Goal: Share content: Share content

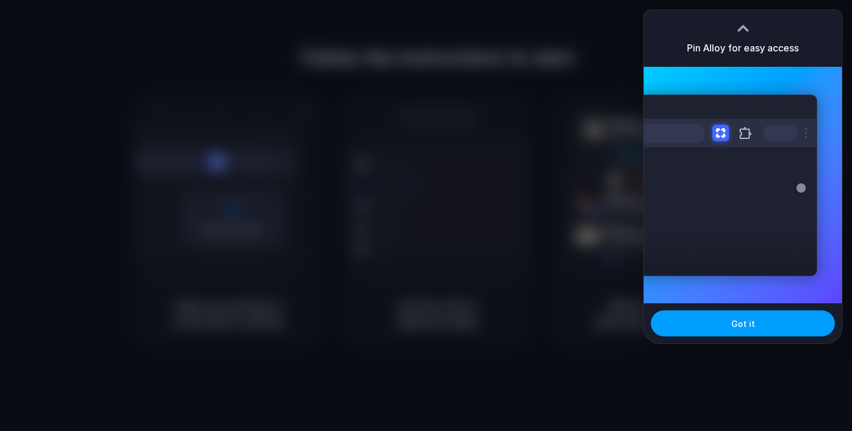
click at [752, 322] on span "Got it" at bounding box center [743, 324] width 24 height 12
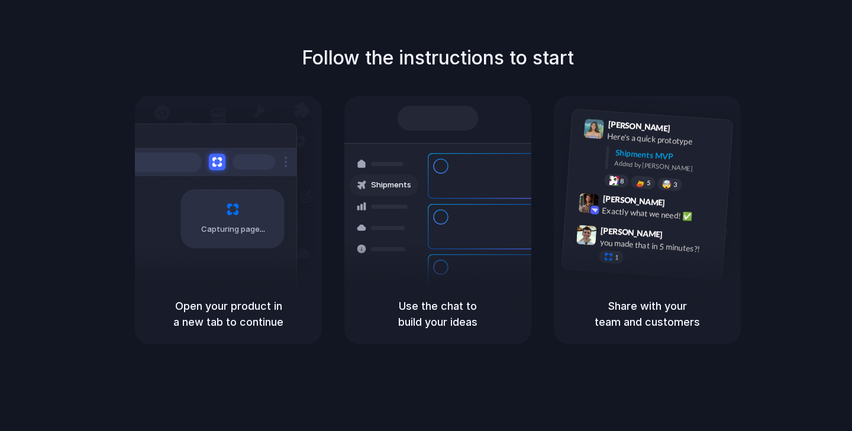
click at [445, 176] on div "Container from Shanghai 40ft • ETA Dec 28 • In transit" at bounding box center [508, 176] width 160 height 46
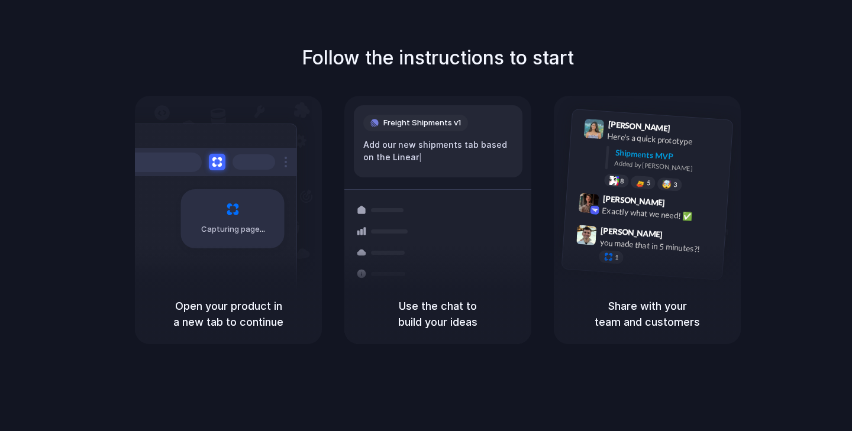
click at [426, 216] on div at bounding box center [426, 216] width 0 height 0
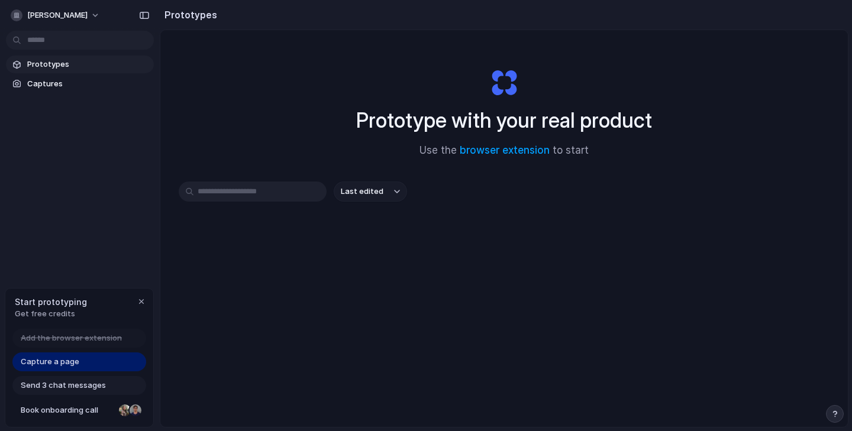
click at [90, 391] on div "Send 3 chat messages" at bounding box center [79, 385] width 134 height 19
click at [93, 355] on div "Capture a page" at bounding box center [79, 362] width 134 height 19
click at [90, 17] on button "[PERSON_NAME]" at bounding box center [56, 15] width 100 height 19
click at [363, 104] on div "Settings Invite members Change theme Sign out" at bounding box center [426, 215] width 852 height 431
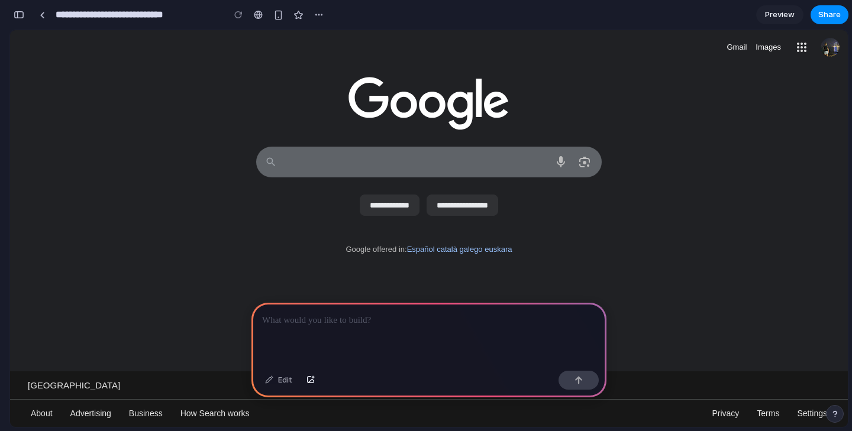
click at [506, 156] on textarea "Search" at bounding box center [415, 162] width 262 height 30
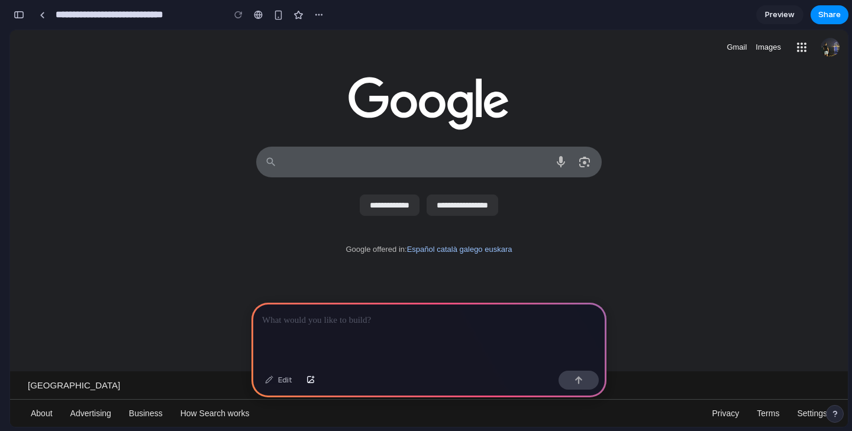
click at [532, 96] on div at bounding box center [429, 99] width 838 height 66
click at [422, 318] on p at bounding box center [429, 320] width 334 height 14
click at [585, 383] on button "button" at bounding box center [578, 380] width 40 height 19
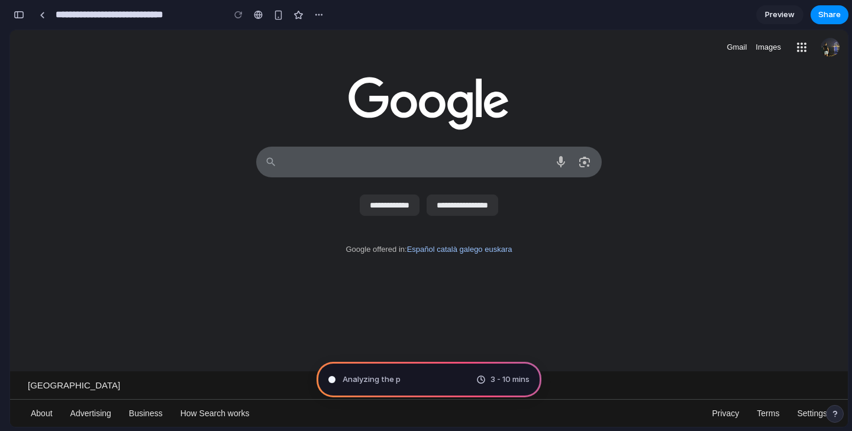
type input "**********"
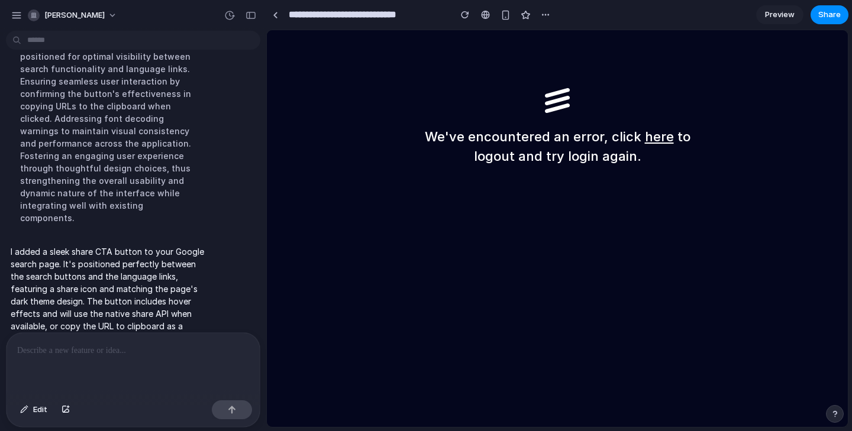
click at [378, 91] on div "We've encountered an error, click here to logout and try login again." at bounding box center [557, 228] width 581 height 397
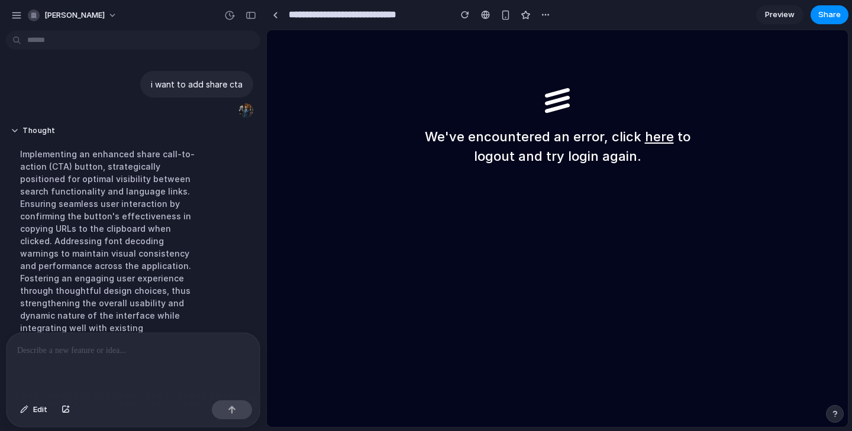
scroll to position [122, 0]
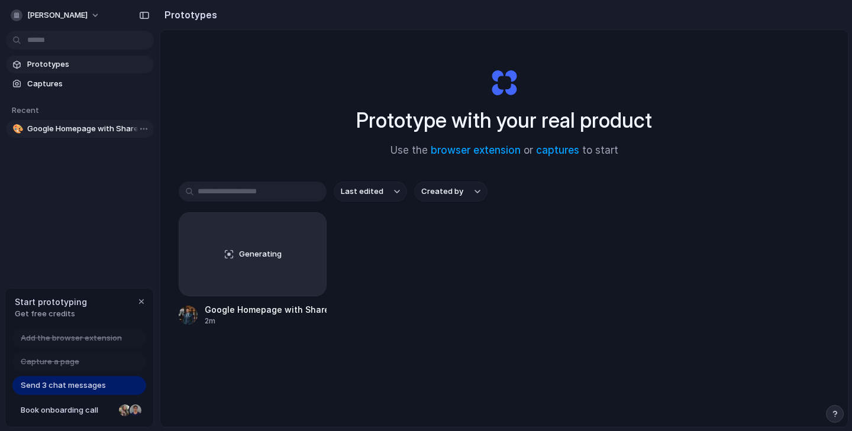
click at [82, 137] on link "🎨 Google Homepage with Share CTA" at bounding box center [80, 129] width 148 height 18
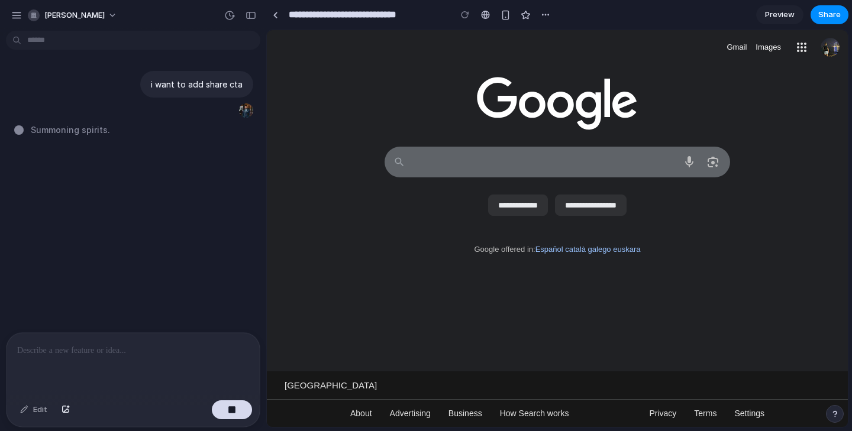
click at [518, 163] on textarea "Search" at bounding box center [544, 162] width 262 height 30
type textarea "*"
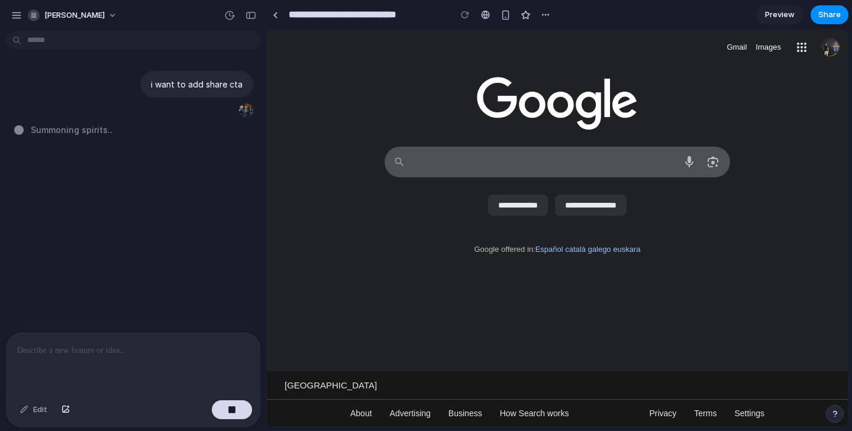
click at [349, 116] on div at bounding box center [557, 99] width 581 height 66
click at [276, 15] on div at bounding box center [275, 15] width 5 height 7
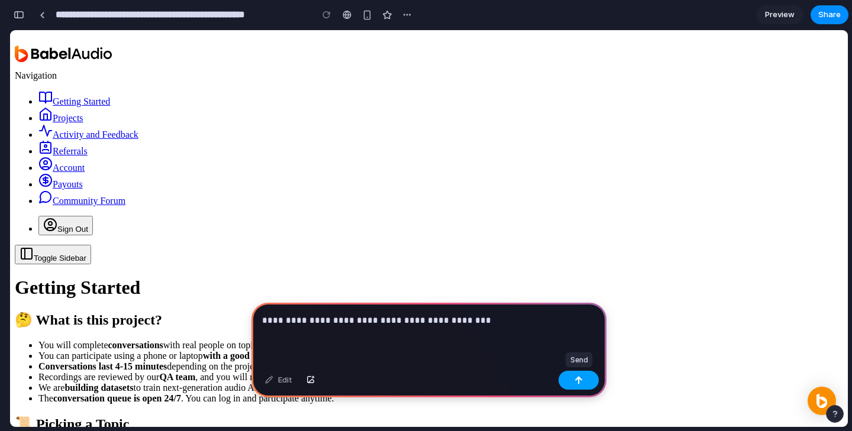
click at [578, 386] on button "button" at bounding box center [578, 380] width 40 height 19
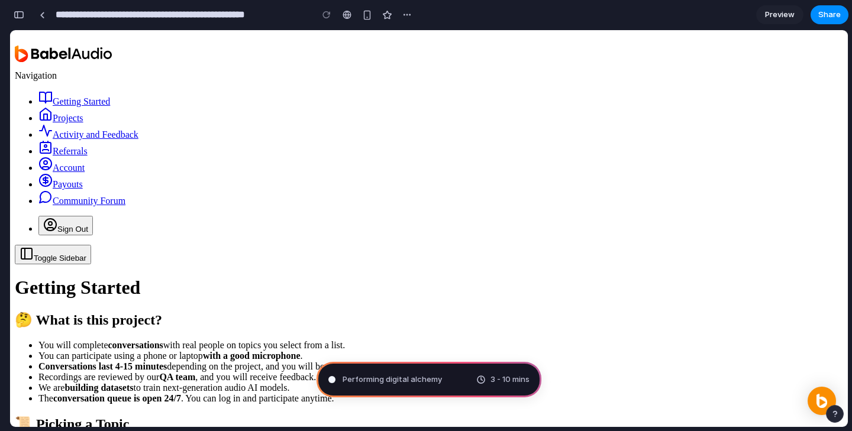
type input "**********"
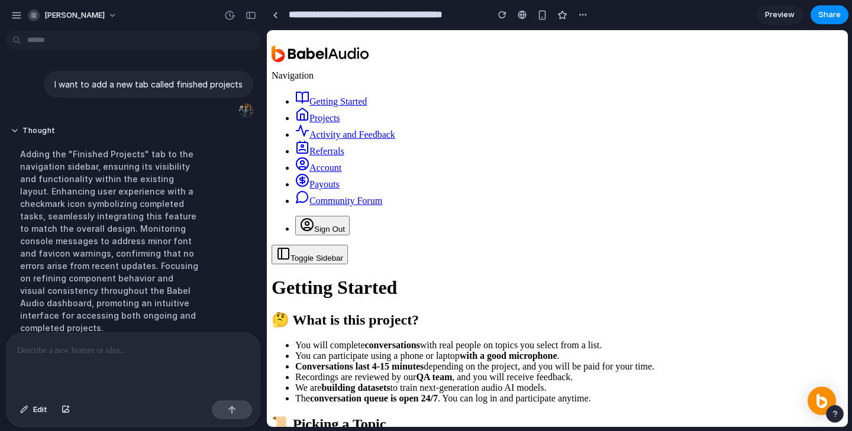
scroll to position [110, 0]
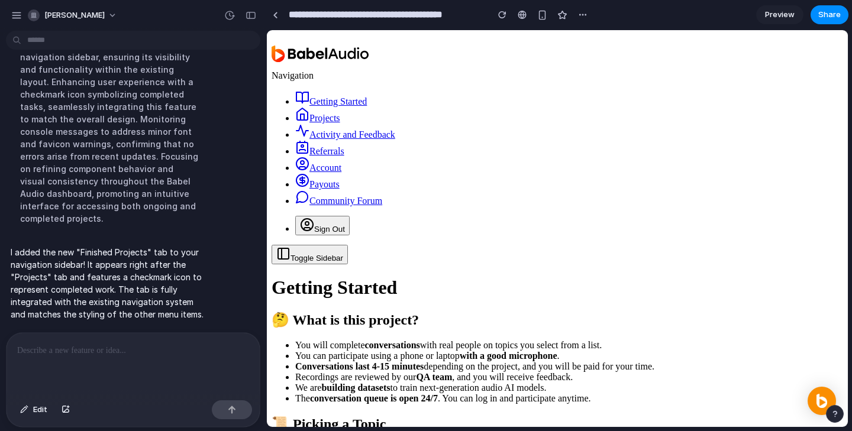
click at [781, 14] on span "Preview" at bounding box center [780, 15] width 30 height 12
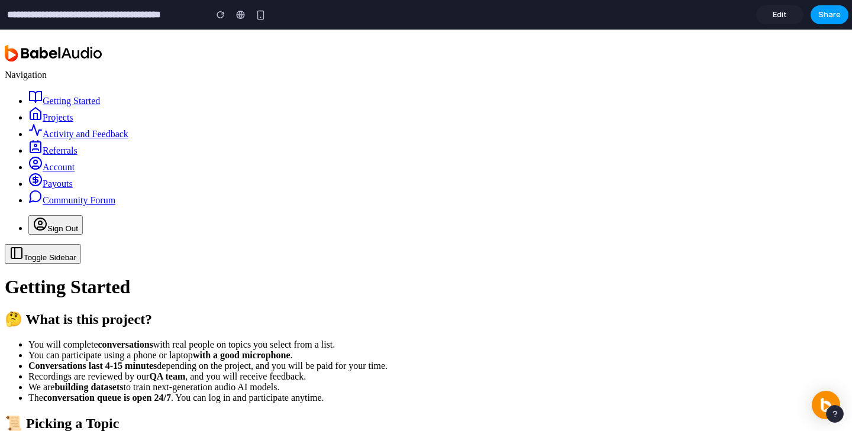
click at [823, 5] on button "Share" at bounding box center [829, 14] width 38 height 19
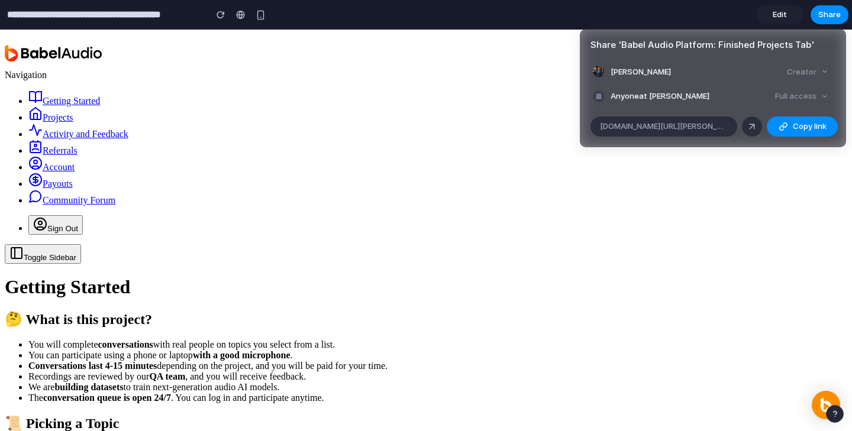
click at [798, 72] on div "Creator" at bounding box center [807, 72] width 51 height 17
click at [819, 74] on div "Creator" at bounding box center [807, 72] width 51 height 17
click at [823, 74] on div "Creator" at bounding box center [807, 72] width 51 height 17
click at [752, 121] on div at bounding box center [751, 126] width 11 height 11
click at [807, 126] on span "Copy link" at bounding box center [810, 127] width 34 height 12
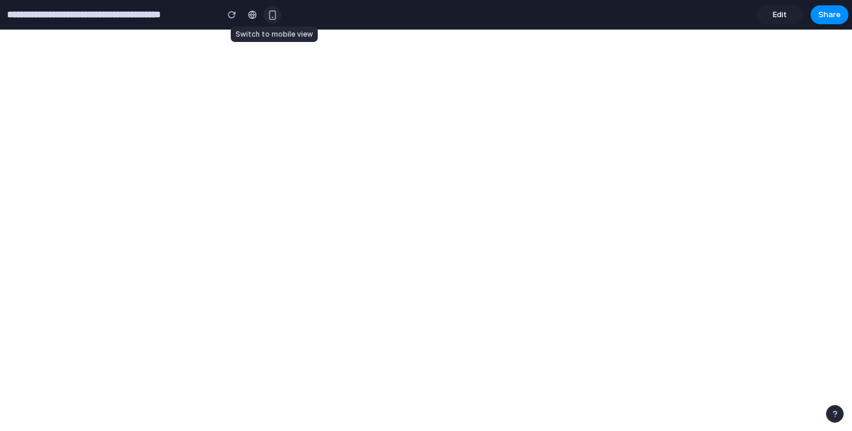
click at [274, 16] on div "button" at bounding box center [272, 15] width 10 height 10
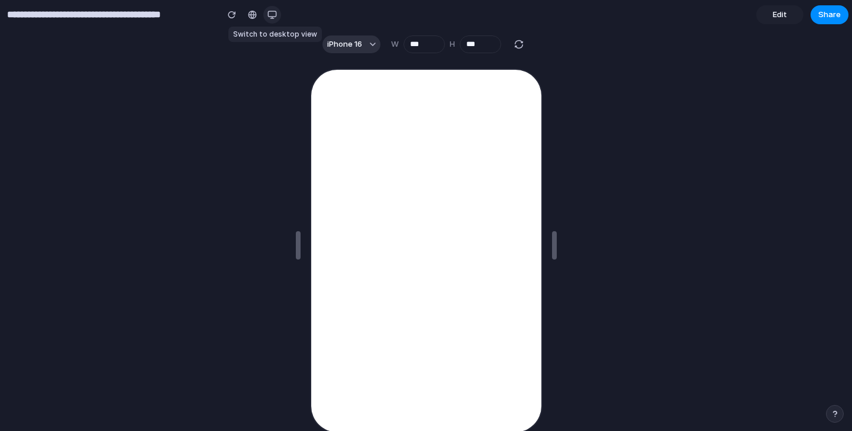
click at [274, 17] on div "button" at bounding box center [271, 14] width 9 height 9
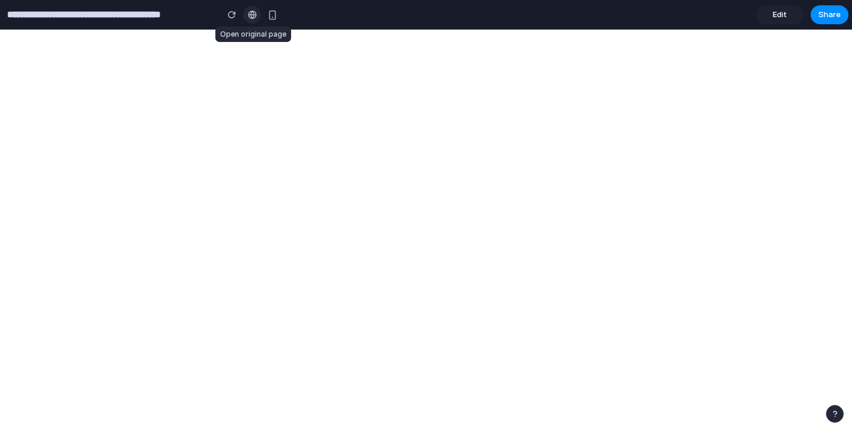
click at [246, 16] on link at bounding box center [252, 15] width 18 height 18
click at [234, 20] on button "button" at bounding box center [232, 15] width 18 height 18
